Goal: Transaction & Acquisition: Purchase product/service

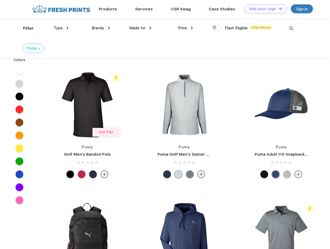
click at [264, 9] on link "Add your Logo Design Tool" at bounding box center [265, 8] width 43 height 9
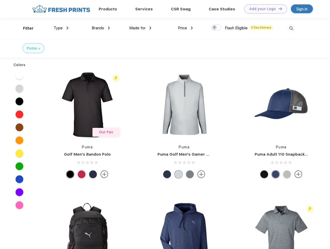
click at [0, 0] on div "Design Tool" at bounding box center [0, 0] width 0 height 0
click at [278, 9] on link "Add your Logo Design Tool" at bounding box center [265, 8] width 43 height 9
click at [25, 28] on div "Filter" at bounding box center [28, 28] width 11 height 6
click at [61, 28] on span "Type" at bounding box center [58, 28] width 9 height 5
click at [101, 28] on span "Brands" at bounding box center [98, 28] width 12 height 5
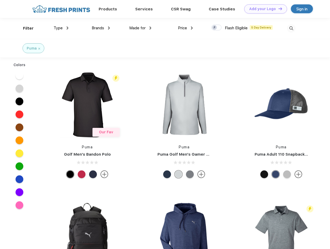
click at [140, 28] on span "Made for" at bounding box center [137, 28] width 16 height 5
click at [185, 28] on span "Price" at bounding box center [182, 28] width 9 height 5
click at [216, 28] on div at bounding box center [216, 28] width 10 height 6
click at [215, 28] on input "checkbox" at bounding box center [212, 25] width 3 height 3
click at [291, 28] on img at bounding box center [291, 28] width 9 height 9
